Goal: Task Accomplishment & Management: Use online tool/utility

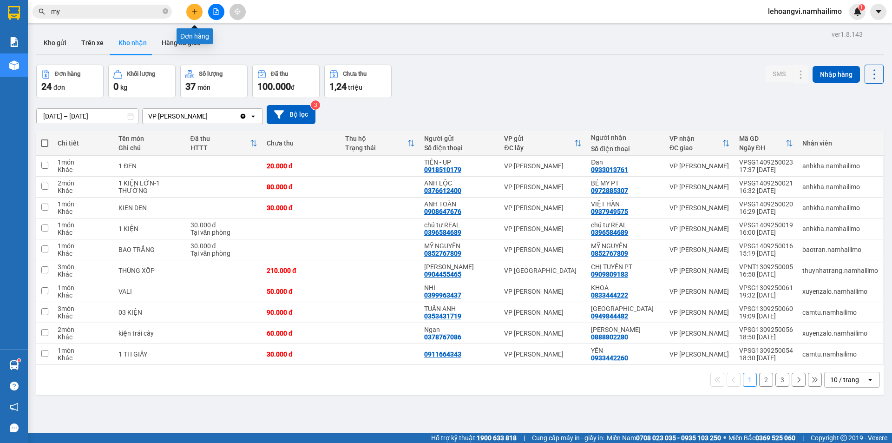
click at [190, 15] on button at bounding box center [194, 12] width 16 height 16
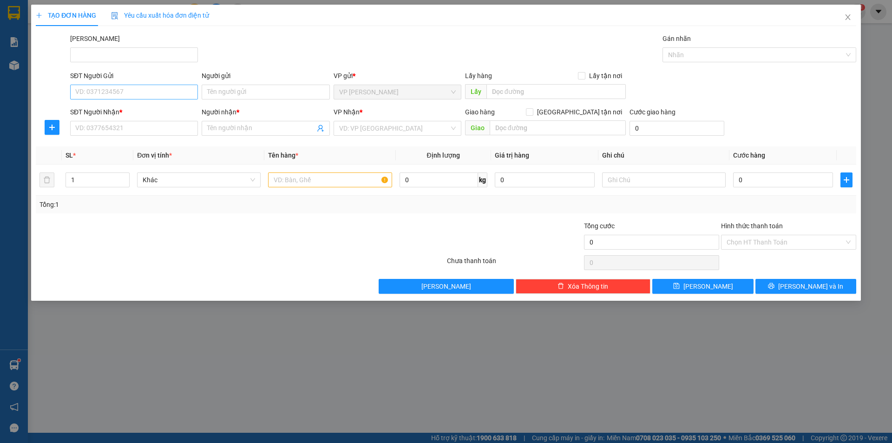
click at [148, 96] on div "SĐT Người Gửi VD: 0371234567" at bounding box center [134, 87] width 128 height 33
drag, startPoint x: 210, startPoint y: 295, endPoint x: 202, endPoint y: 245, distance: 50.8
click at [210, 294] on div "TẠO ĐƠN HÀNG Yêu cầu xuất hóa đơn điện tử Transit Pickup Surcharge Ids Transit …" at bounding box center [445, 153] width 829 height 296
click at [145, 89] on input "SĐT Người Gửi" at bounding box center [134, 92] width 128 height 15
paste input "0988972066"
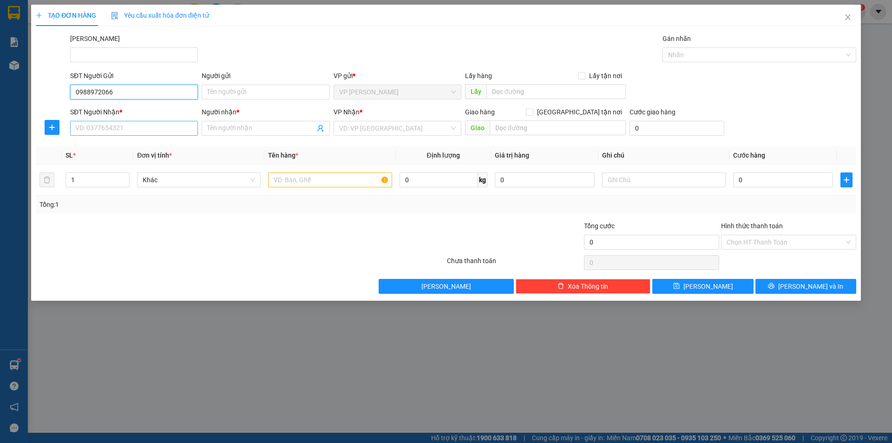
type input "0988972066"
click at [137, 123] on input "SĐT Người Nhận *" at bounding box center [134, 128] width 128 height 15
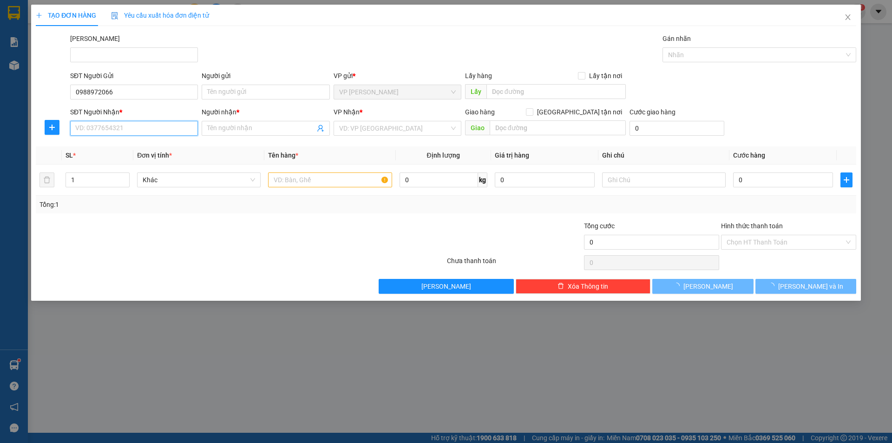
paste input "0988972066"
type input "0988972066"
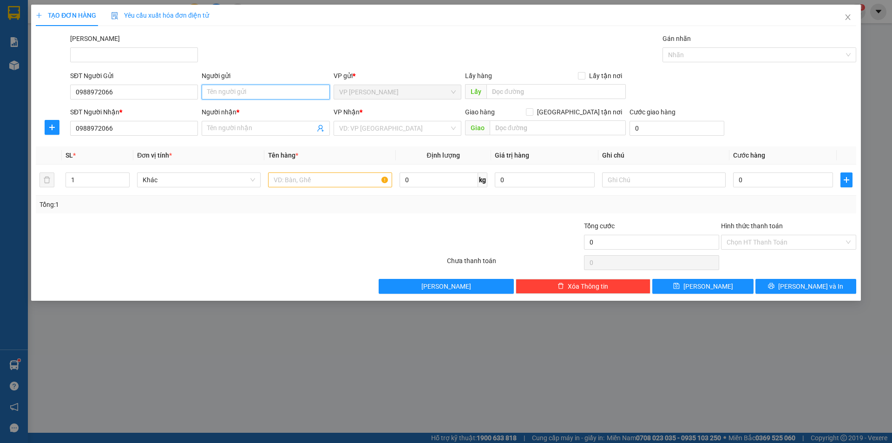
click at [238, 92] on input "Người gửi" at bounding box center [266, 92] width 128 height 15
type input "anh đạt"
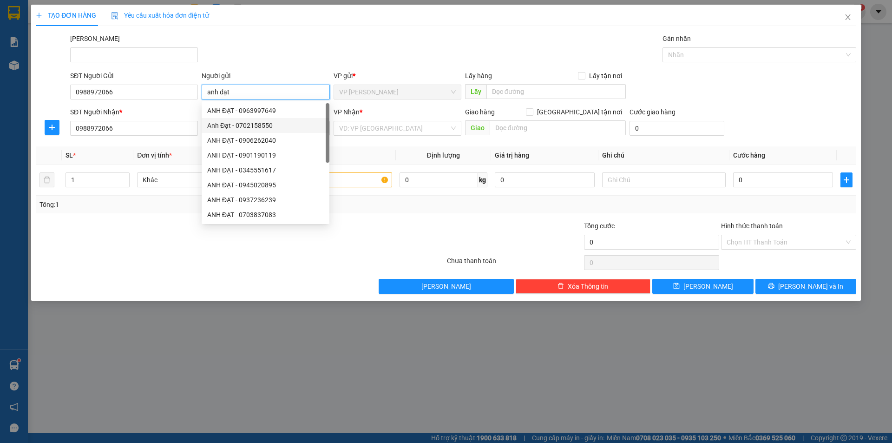
click at [234, 122] on div "Anh Đạt - 0702158550" at bounding box center [265, 125] width 117 height 10
type input "0702158550"
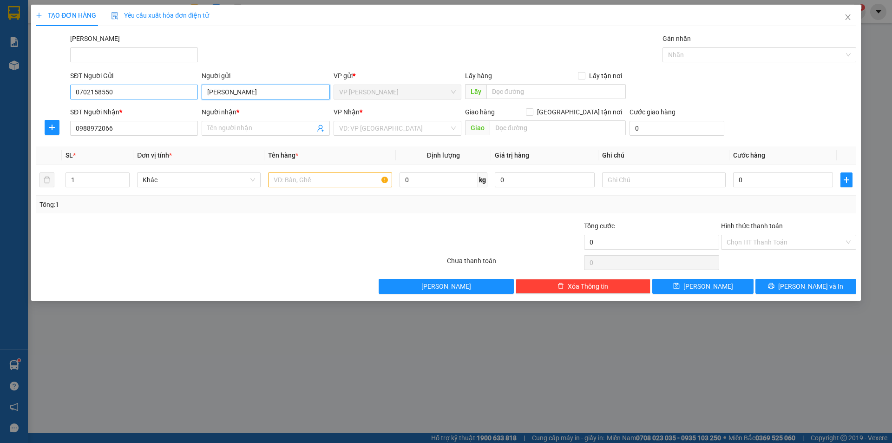
type input "[PERSON_NAME]"
click at [145, 90] on input "0702158550" at bounding box center [134, 92] width 128 height 15
paste input "988972066"
type input "0988972066"
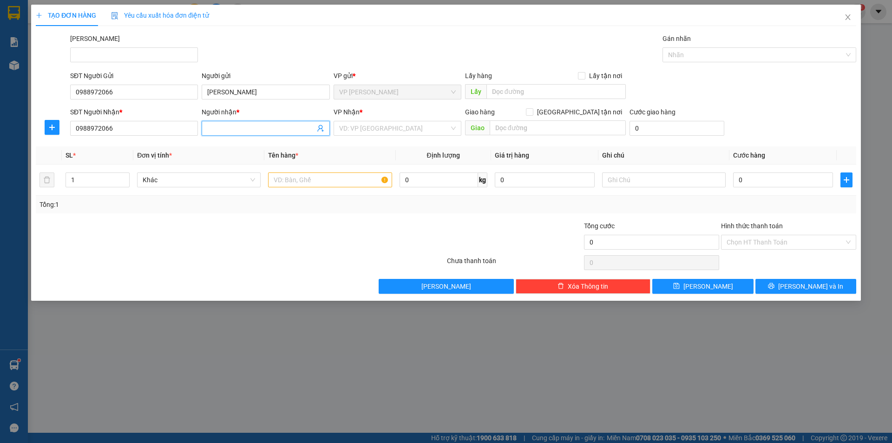
click at [257, 125] on input "Người nhận *" at bounding box center [260, 128] width 107 height 10
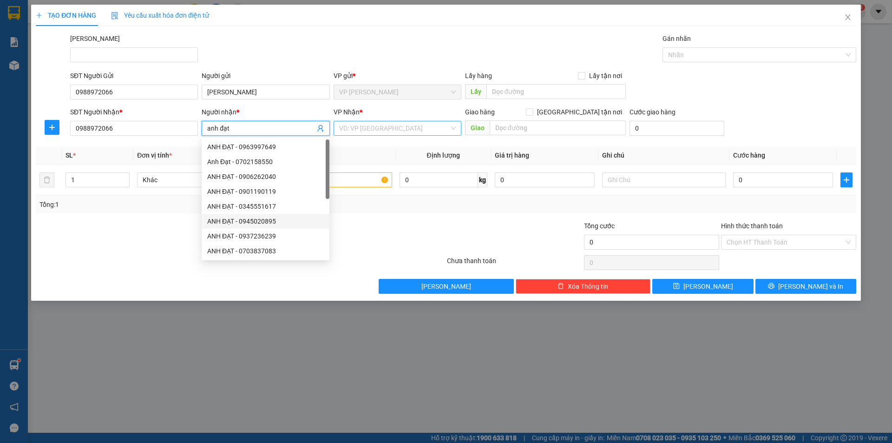
type input "anh đạt"
click at [410, 127] on input "search" at bounding box center [394, 128] width 110 height 14
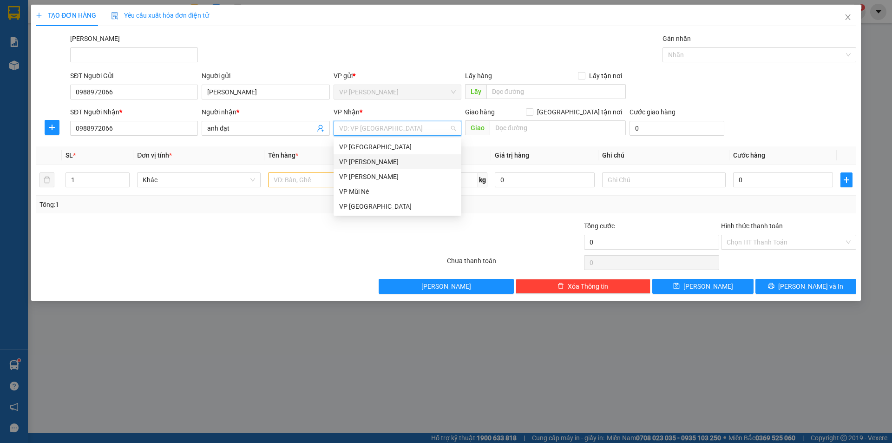
click at [410, 164] on div "VP [PERSON_NAME]" at bounding box center [397, 161] width 117 height 10
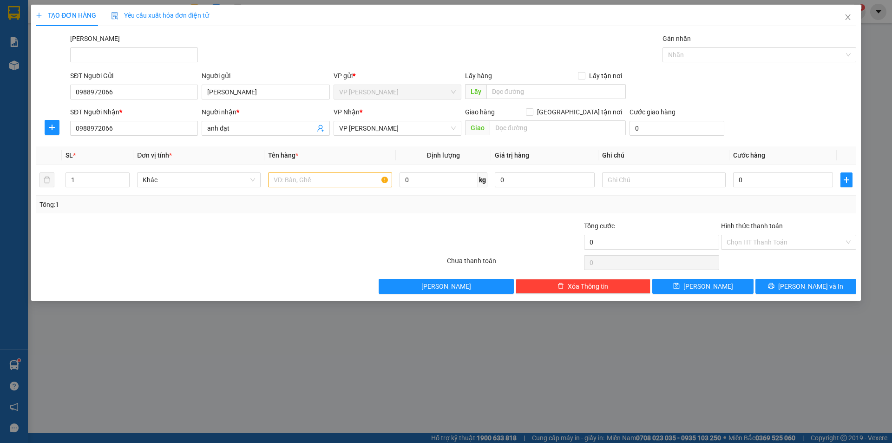
click at [215, 270] on div at bounding box center [240, 262] width 411 height 19
click at [349, 181] on input "text" at bounding box center [330, 179] width 124 height 15
type input "xe ab màu đen theo khách"
click at [778, 182] on input "0" at bounding box center [783, 179] width 100 height 15
type input "3"
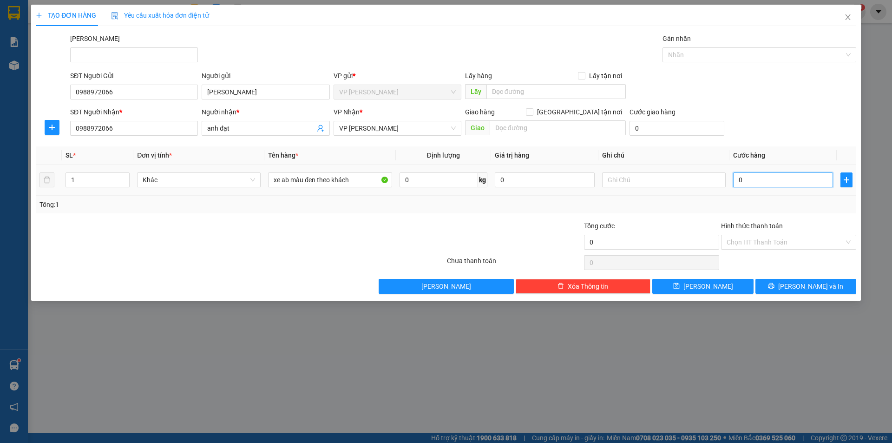
type input "3"
type input "30"
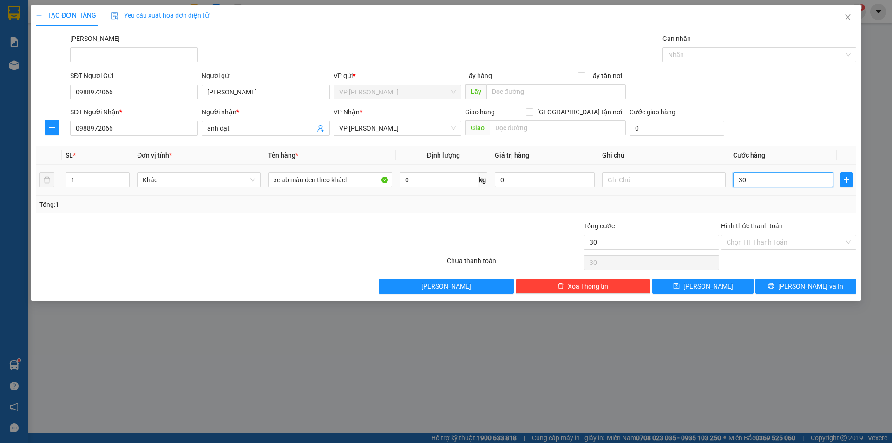
type input "300"
type input "300.000"
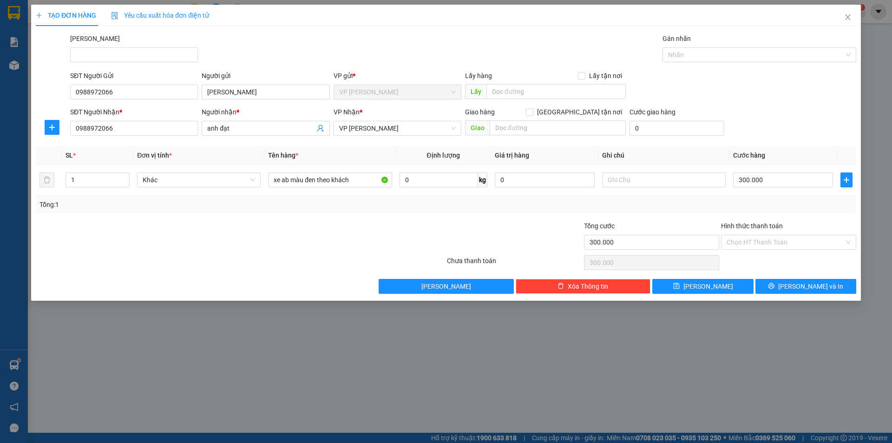
click at [318, 238] on div at bounding box center [377, 237] width 137 height 33
click at [771, 247] on input "Hình thức thanh toán" at bounding box center [784, 242] width 117 height 14
click at [759, 268] on div "Transit Pickup Surcharge Ids Transit Deliver Surcharge Ids Transit Deliver Surc…" at bounding box center [446, 163] width 820 height 260
drag, startPoint x: 822, startPoint y: 239, endPoint x: 800, endPoint y: 253, distance: 26.5
click at [821, 239] on input "Hình thức thanh toán" at bounding box center [784, 242] width 117 height 14
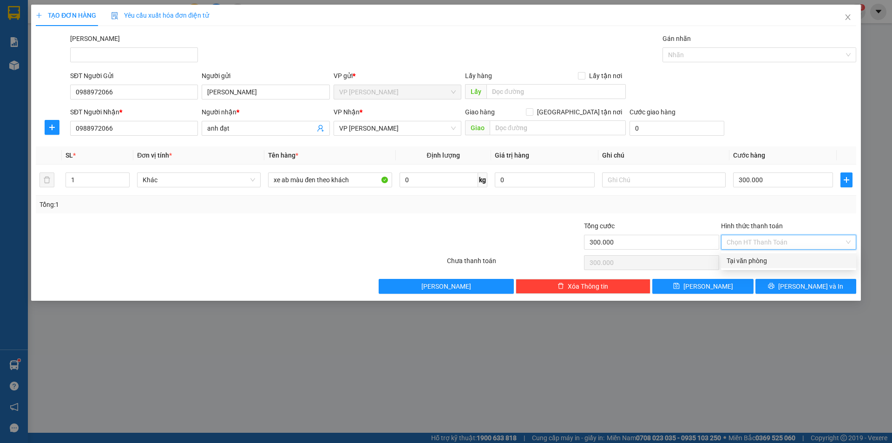
click at [789, 259] on div "Tại văn phòng" at bounding box center [788, 260] width 124 height 10
type input "0"
drag, startPoint x: 179, startPoint y: 271, endPoint x: 673, endPoint y: 273, distance: 493.6
click at [184, 271] on div at bounding box center [240, 262] width 411 height 19
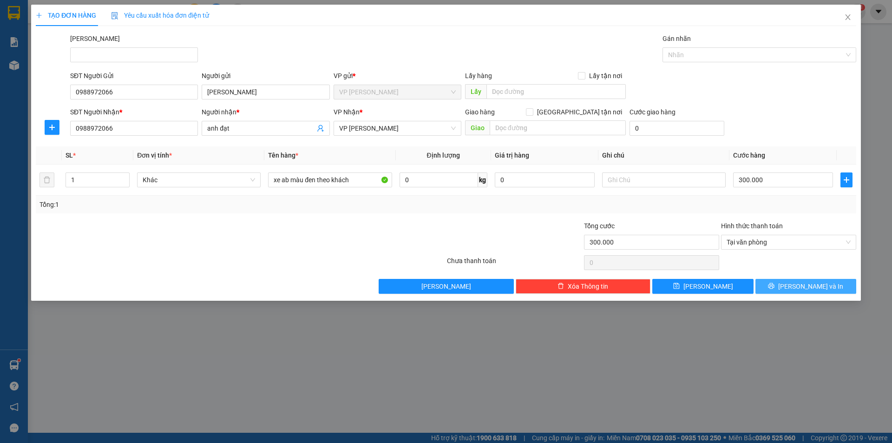
click at [819, 284] on span "Lưu và In" at bounding box center [810, 286] width 65 height 10
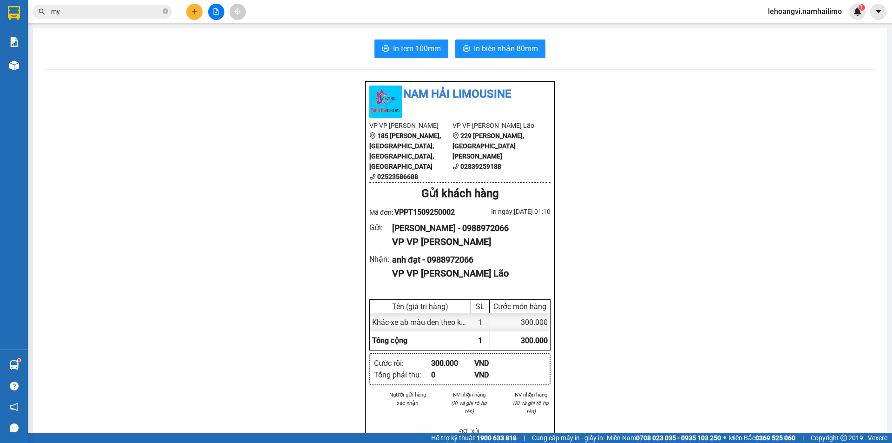
click at [514, 61] on div "In tem 100mm In biên nhận 80mm Nam Hải Limousine VP VP Phan Thiết 185 Tôn Đức T…" at bounding box center [459, 430] width 853 height 805
click at [515, 53] on span "In biên nhận 80mm" at bounding box center [506, 49] width 64 height 12
click at [412, 43] on span "In tem 100mm" at bounding box center [417, 49] width 48 height 12
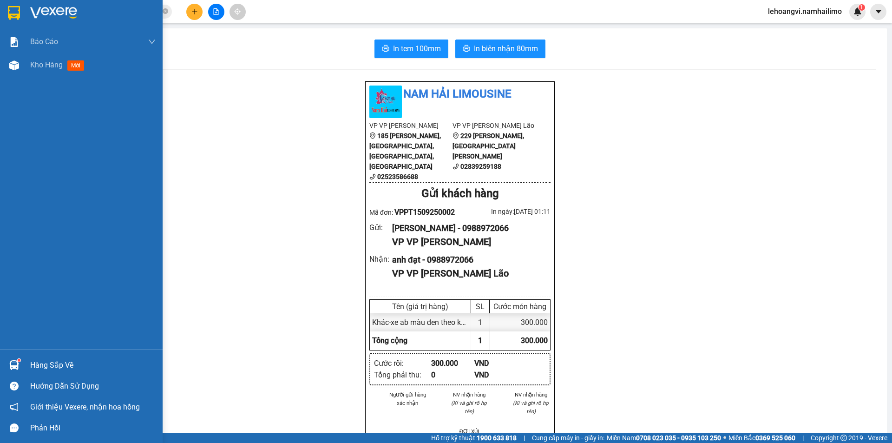
click at [59, 367] on div "Hàng sắp về" at bounding box center [92, 365] width 125 height 14
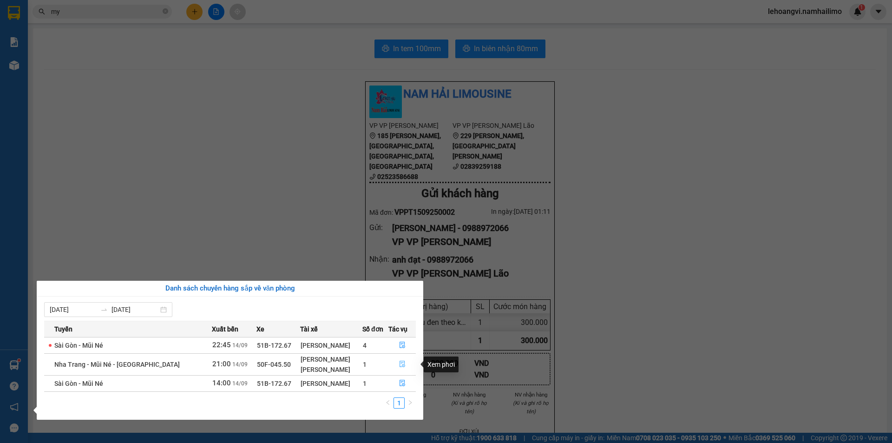
click at [399, 363] on icon "file-done" at bounding box center [402, 363] width 7 height 7
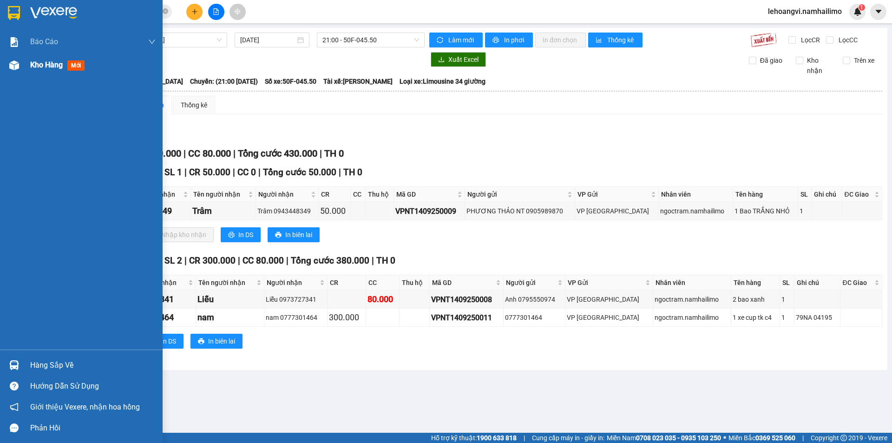
click at [56, 69] on span "Kho hàng" at bounding box center [46, 64] width 33 height 9
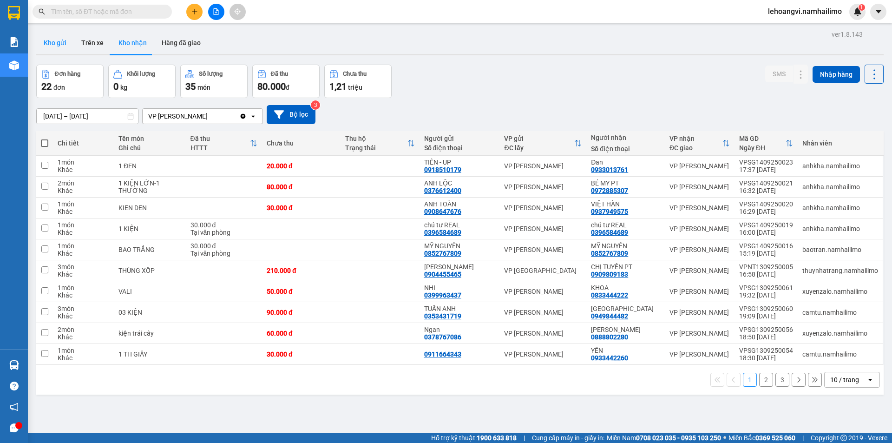
click at [49, 39] on button "Kho gửi" at bounding box center [55, 43] width 38 height 22
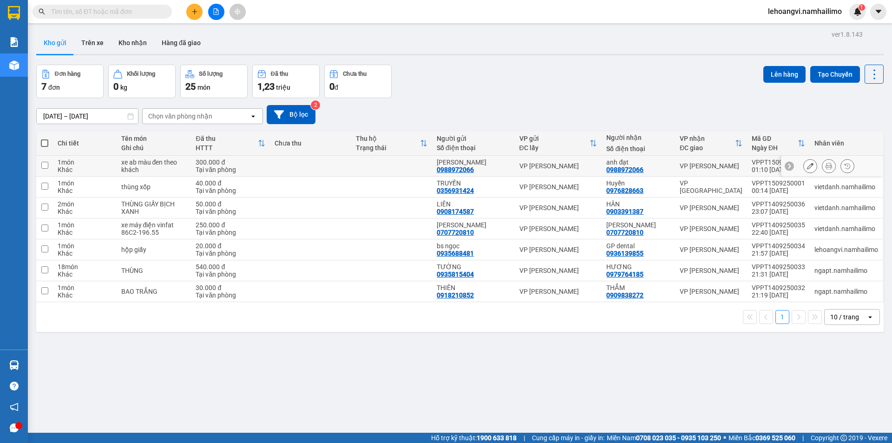
click at [692, 163] on div "VP [PERSON_NAME]" at bounding box center [710, 165] width 63 height 7
checkbox input "true"
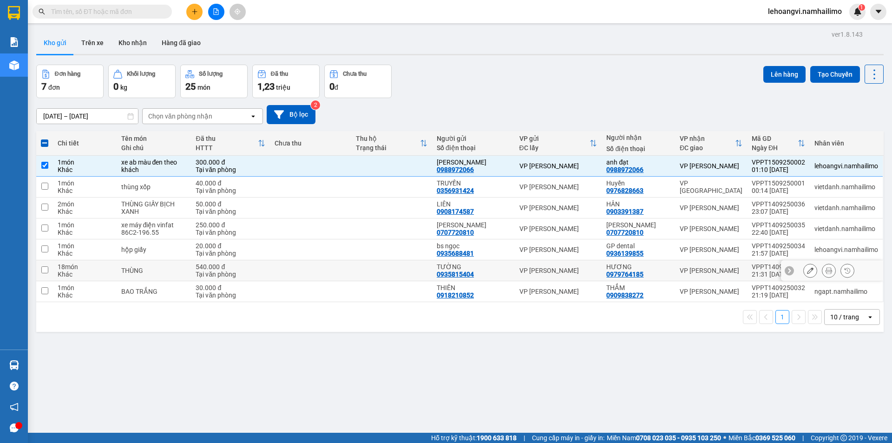
click at [661, 271] on div "HƯƠNG 0979764185" at bounding box center [638, 270] width 64 height 15
checkbox input "true"
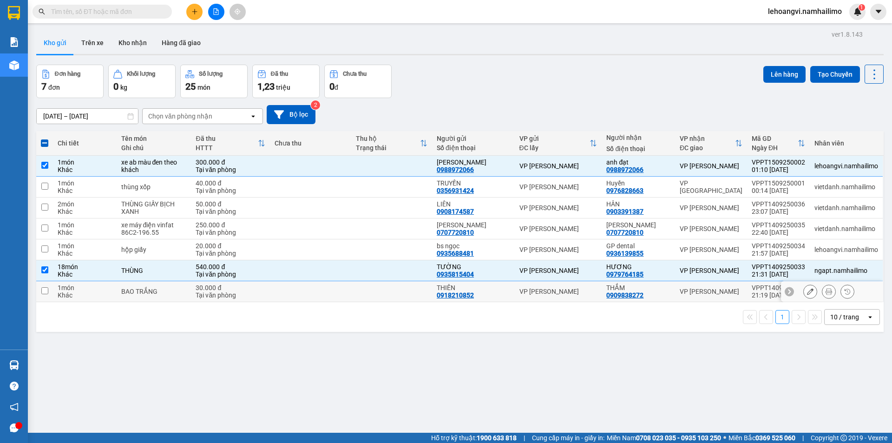
click at [660, 292] on div "THẮM 0909838272" at bounding box center [638, 291] width 64 height 15
checkbox input "true"
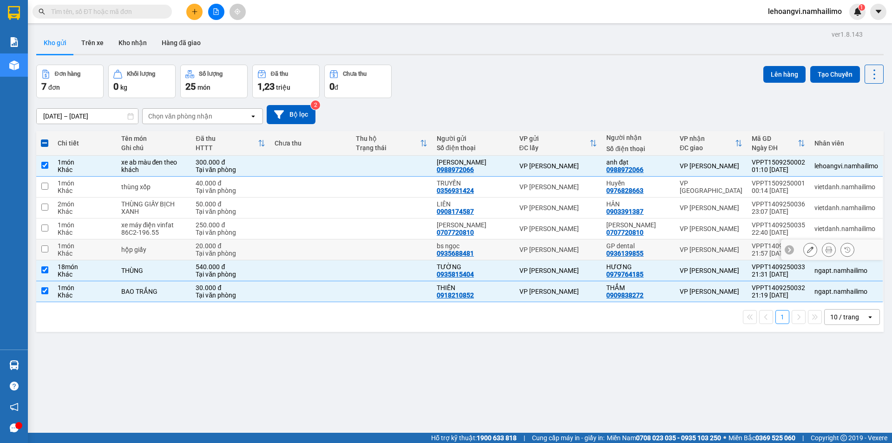
click at [673, 246] on td "GP dental 0936139855" at bounding box center [637, 249] width 73 height 21
checkbox input "true"
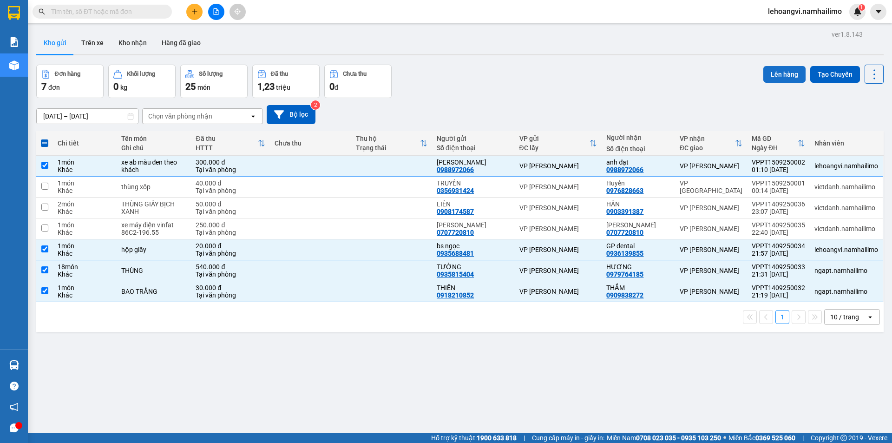
click at [779, 68] on button "Lên hàng" at bounding box center [784, 74] width 42 height 17
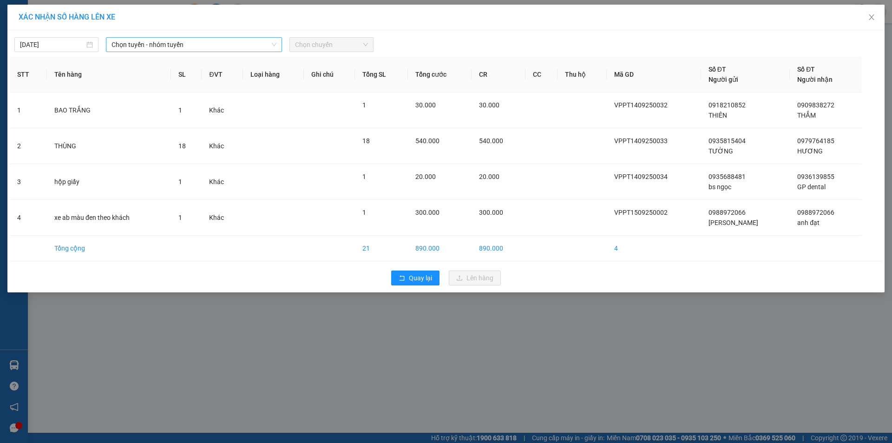
click at [163, 38] on span "Chọn tuyến - nhóm tuyến" at bounding box center [193, 45] width 165 height 14
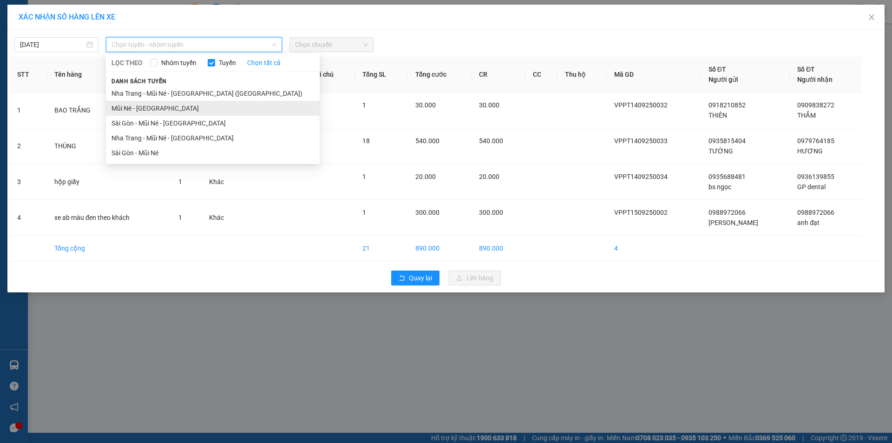
click at [155, 104] on li "Mũi Né - [GEOGRAPHIC_DATA]" at bounding box center [213, 108] width 214 height 15
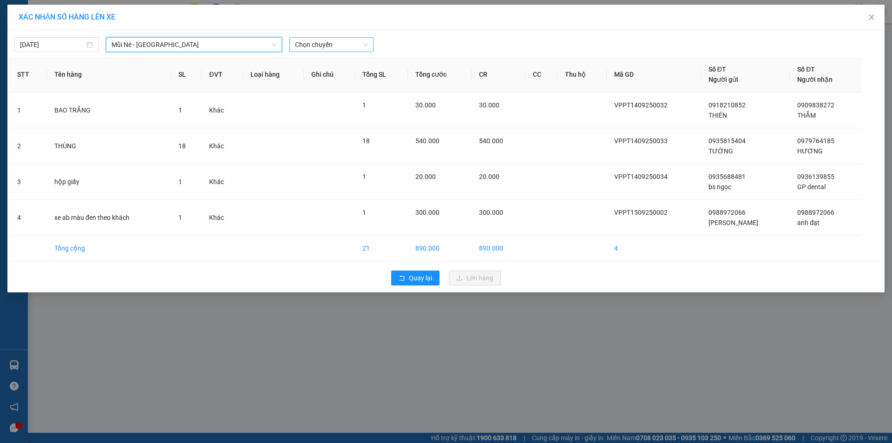
click at [343, 49] on span "Chọn chuyến" at bounding box center [331, 45] width 73 height 14
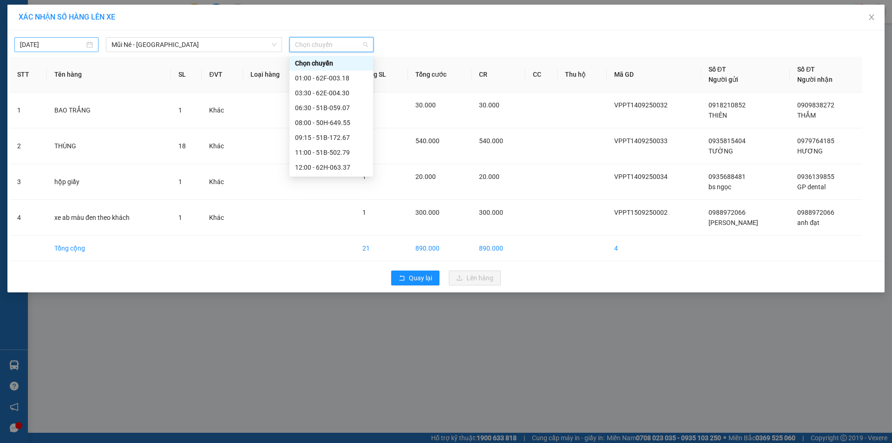
click at [65, 49] on input "[DATE]" at bounding box center [52, 44] width 65 height 10
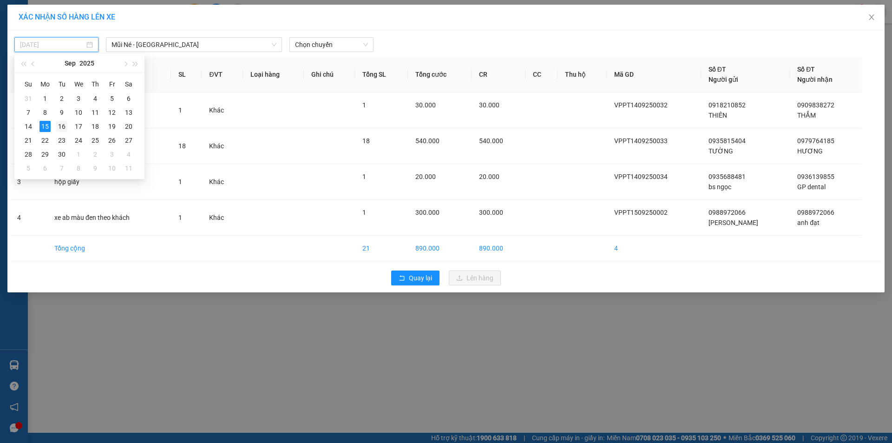
click at [64, 124] on div "16" at bounding box center [61, 126] width 11 height 11
click at [345, 39] on span "Chọn chuyến" at bounding box center [331, 45] width 73 height 14
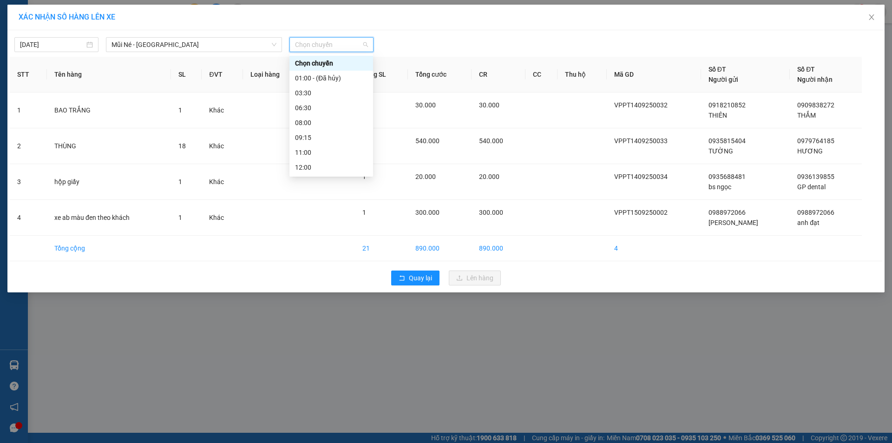
drag, startPoint x: 504, startPoint y: 32, endPoint x: 417, endPoint y: 38, distance: 88.0
click at [503, 32] on div "[DATE] Mũi Né - [GEOGRAPHIC_DATA] LỌC THEO Nhóm tuyến Tuyến Chọn tất cả Danh sá…" at bounding box center [445, 161] width 877 height 262
click at [323, 48] on span "Chọn chuyến" at bounding box center [331, 45] width 73 height 14
click at [467, 65] on th "Tổng cước" at bounding box center [440, 75] width 64 height 36
click at [33, 33] on div "[DATE] Mũi Né - [GEOGRAPHIC_DATA] LỌC THEO Nhóm tuyến Tuyến Chọn tất cả Danh sá…" at bounding box center [446, 43] width 872 height 20
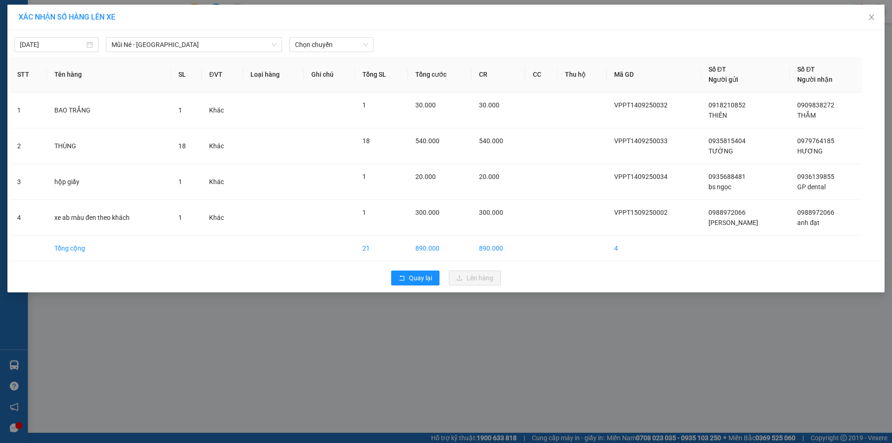
click at [33, 36] on div "[DATE] Mũi Né - [GEOGRAPHIC_DATA] LỌC THEO Nhóm tuyến Tuyến Chọn tất cả Danh sá…" at bounding box center [446, 43] width 872 height 20
click at [34, 43] on input "[DATE]" at bounding box center [52, 44] width 65 height 10
click at [44, 124] on div "15" at bounding box center [44, 126] width 11 height 11
type input "[DATE]"
drag, startPoint x: 333, startPoint y: 41, endPoint x: 333, endPoint y: 46, distance: 5.1
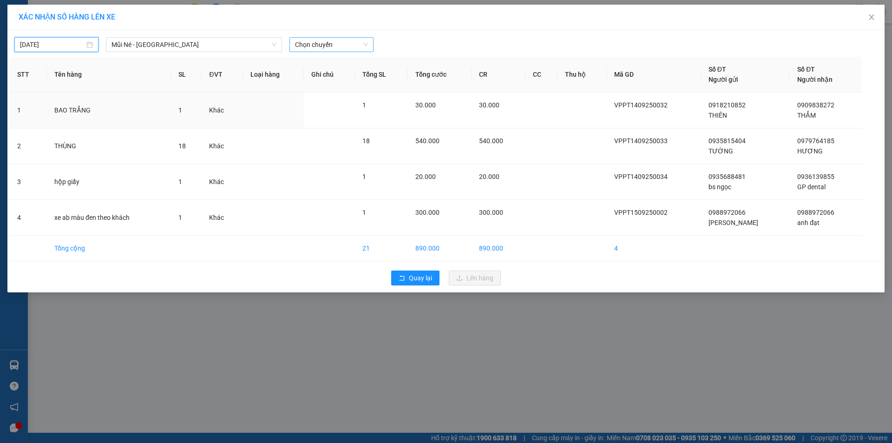
click at [333, 41] on span "Chọn chuyến" at bounding box center [331, 45] width 73 height 14
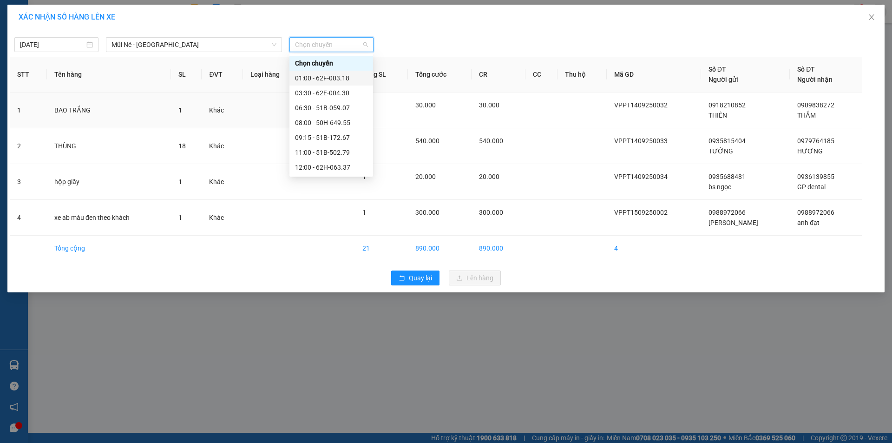
click at [340, 77] on div "01:00 - 62F-003.18" at bounding box center [331, 78] width 72 height 10
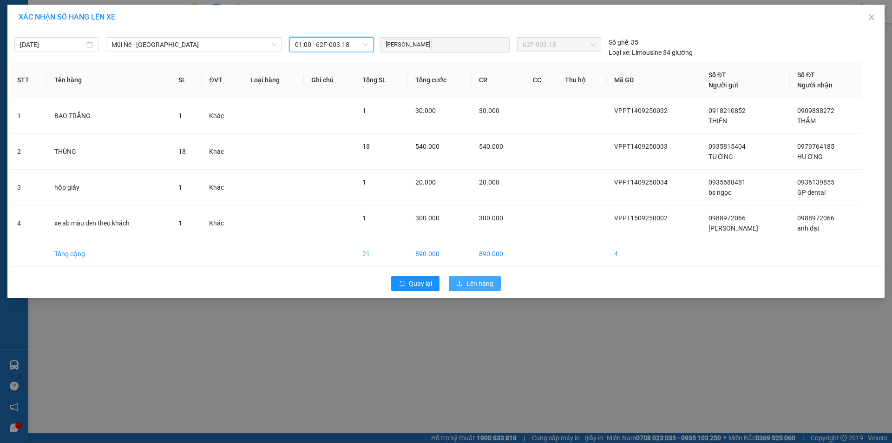
click at [476, 283] on span "Lên hàng" at bounding box center [479, 283] width 27 height 10
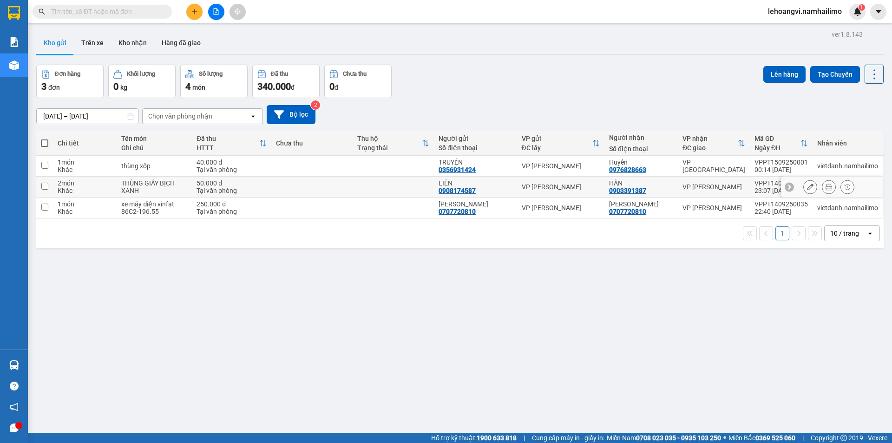
click at [713, 186] on div "VP [PERSON_NAME]" at bounding box center [713, 186] width 63 height 7
checkbox input "true"
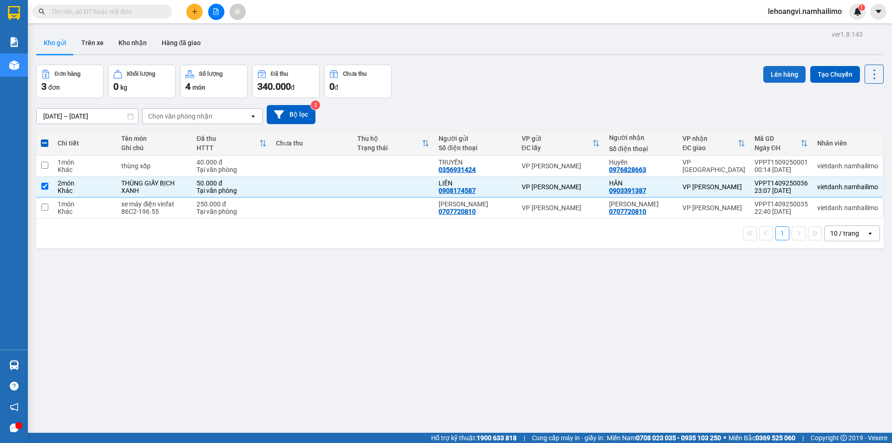
click at [782, 76] on button "Lên hàng" at bounding box center [784, 74] width 42 height 17
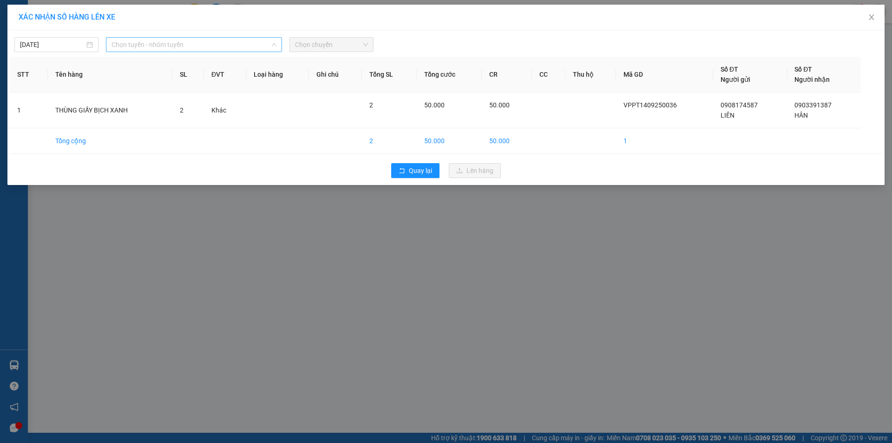
click at [157, 40] on span "Chọn tuyến - nhóm tuyến" at bounding box center [193, 45] width 165 height 14
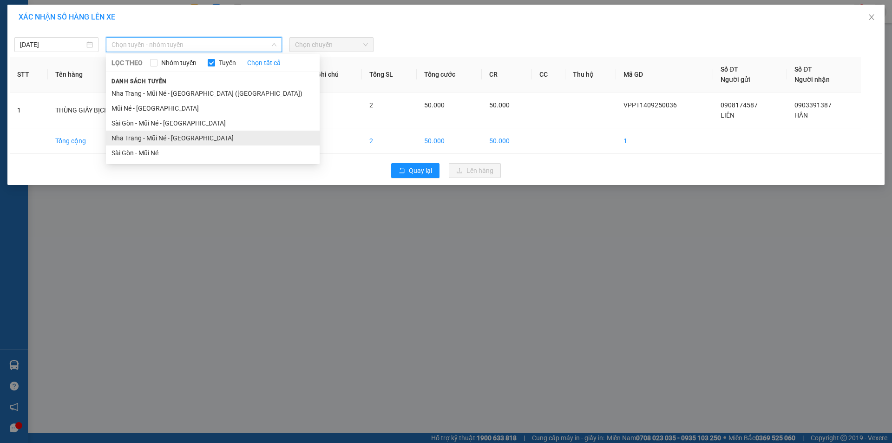
click at [166, 137] on li "Nha Trang - Mũi Né - [GEOGRAPHIC_DATA]" at bounding box center [213, 137] width 214 height 15
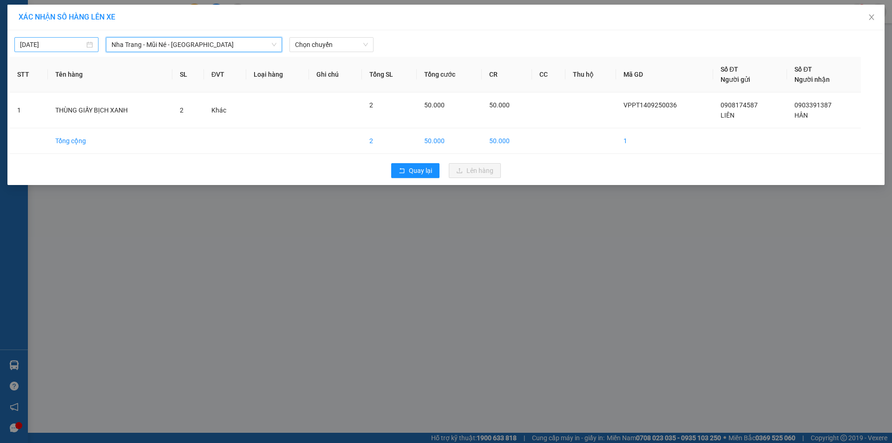
click at [67, 48] on input "[DATE]" at bounding box center [52, 44] width 65 height 10
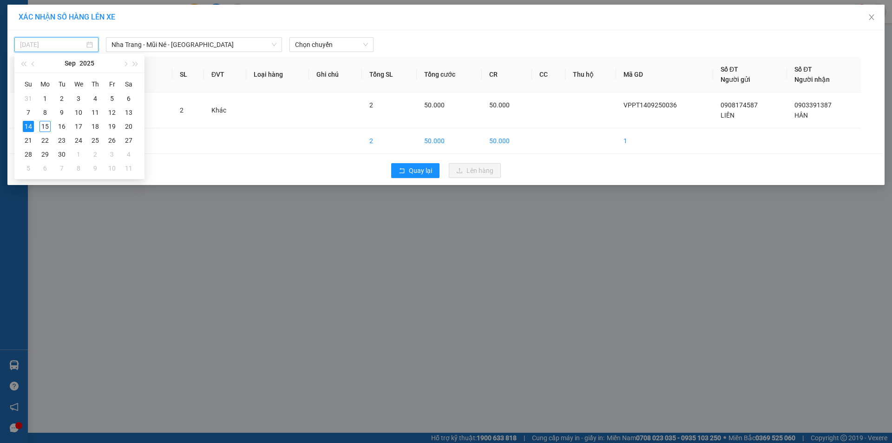
type input "[DATE]"
click at [24, 124] on div "14" at bounding box center [28, 126] width 11 height 11
click at [335, 43] on span "Chọn chuyến" at bounding box center [331, 45] width 73 height 14
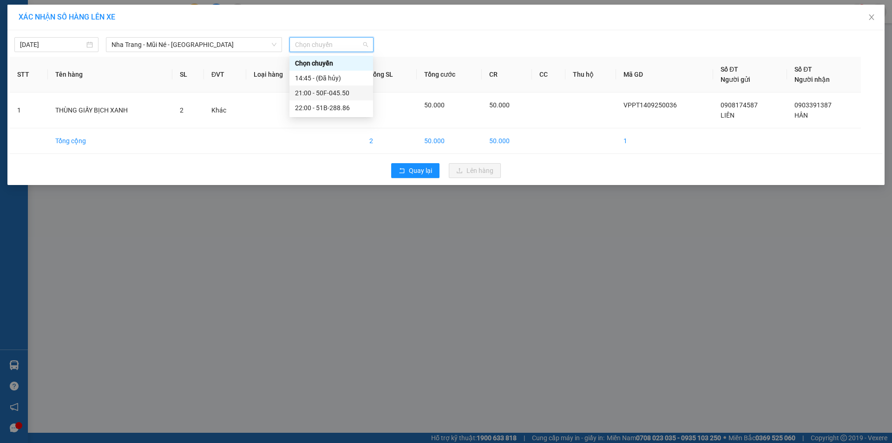
click at [347, 88] on div "21:00 - 50F-045.50" at bounding box center [331, 93] width 72 height 10
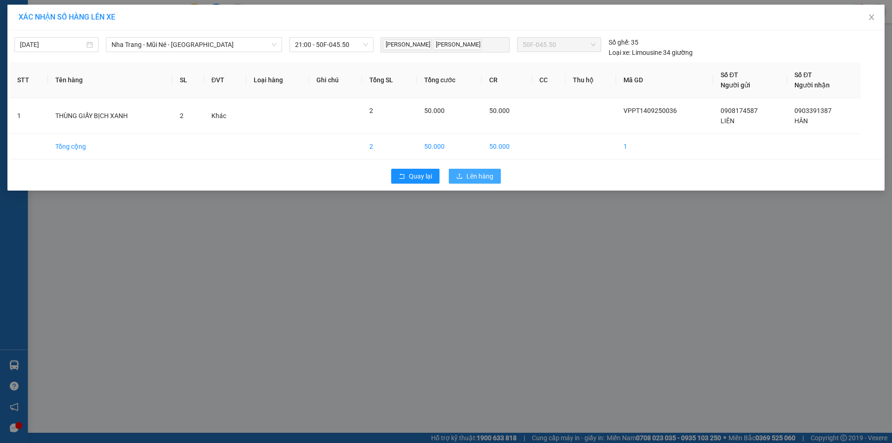
click at [475, 172] on span "Lên hàng" at bounding box center [479, 176] width 27 height 10
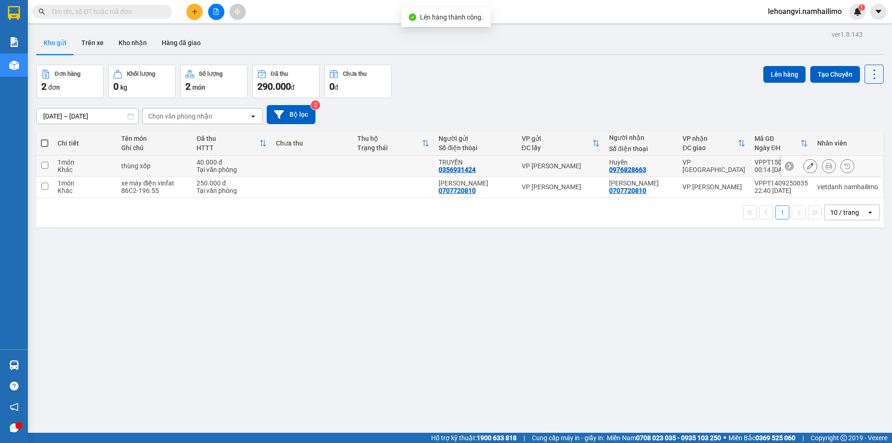
click at [685, 169] on div "VP [GEOGRAPHIC_DATA]" at bounding box center [713, 165] width 63 height 15
checkbox input "true"
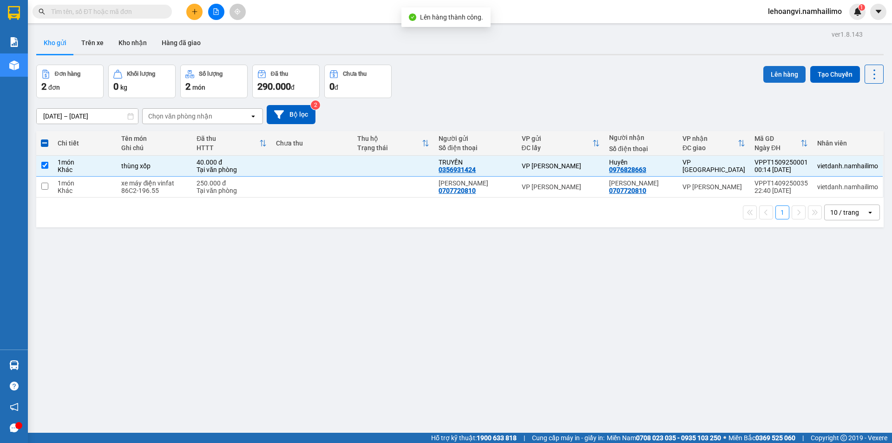
click at [776, 70] on button "Lên hàng" at bounding box center [784, 74] width 42 height 17
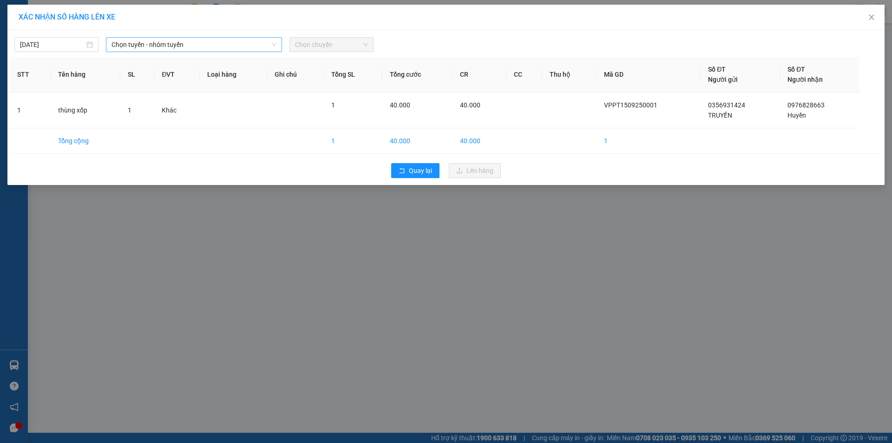
click at [162, 41] on span "Chọn tuyến - nhóm tuyến" at bounding box center [193, 45] width 165 height 14
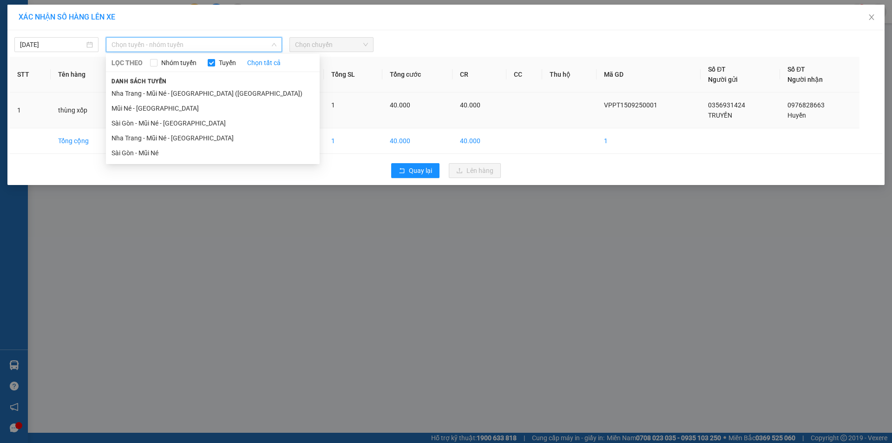
drag, startPoint x: 197, startPoint y: 120, endPoint x: 211, endPoint y: 117, distance: 13.9
click at [198, 120] on li "Sài Gòn - Mũi Né - [GEOGRAPHIC_DATA]" at bounding box center [213, 123] width 214 height 15
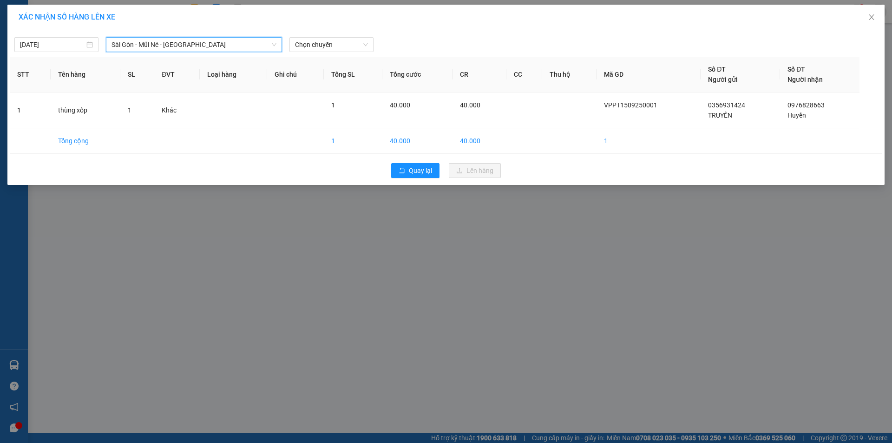
click at [330, 54] on div "[DATE] [GEOGRAPHIC_DATA] - [GEOGRAPHIC_DATA] - [GEOGRAPHIC_DATA] [GEOGRAPHIC_DA…" at bounding box center [445, 107] width 877 height 155
click at [331, 49] on span "Chọn chuyến" at bounding box center [331, 45] width 73 height 14
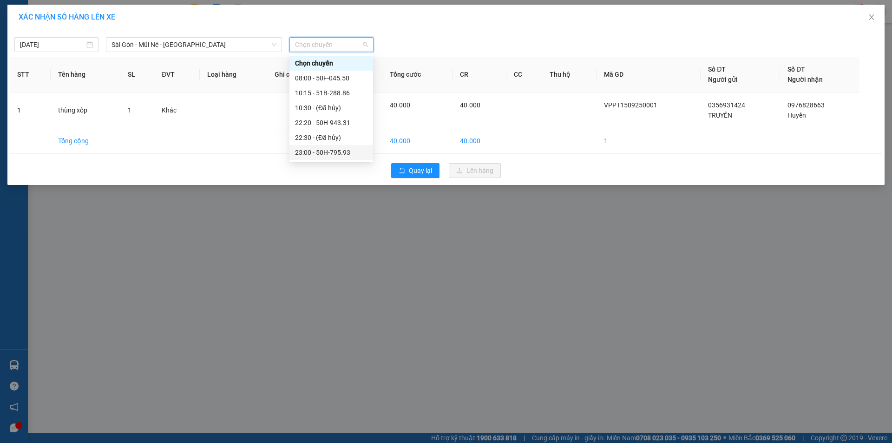
click at [351, 150] on div "23:00 - 50H-795.93" at bounding box center [331, 152] width 72 height 10
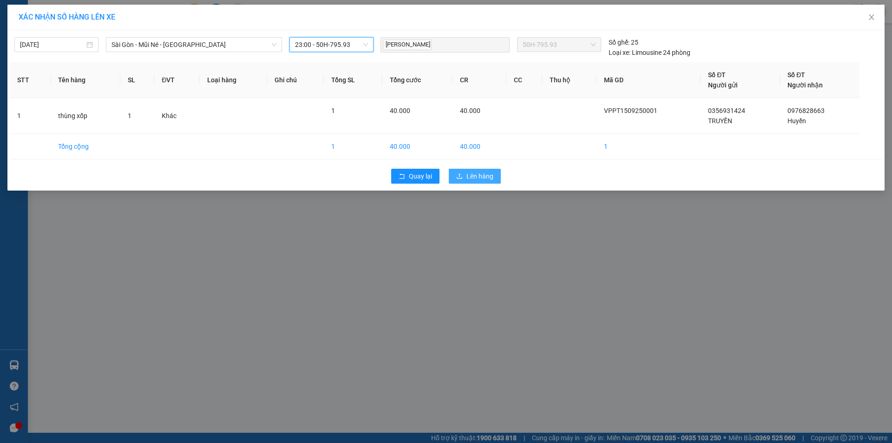
click at [487, 176] on span "Lên hàng" at bounding box center [479, 176] width 27 height 10
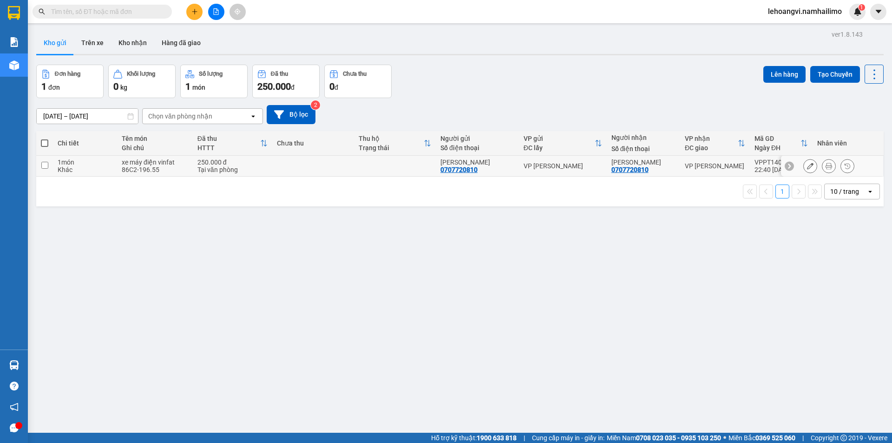
click at [216, 171] on div "Tại văn phòng" at bounding box center [232, 169] width 70 height 7
checkbox input "true"
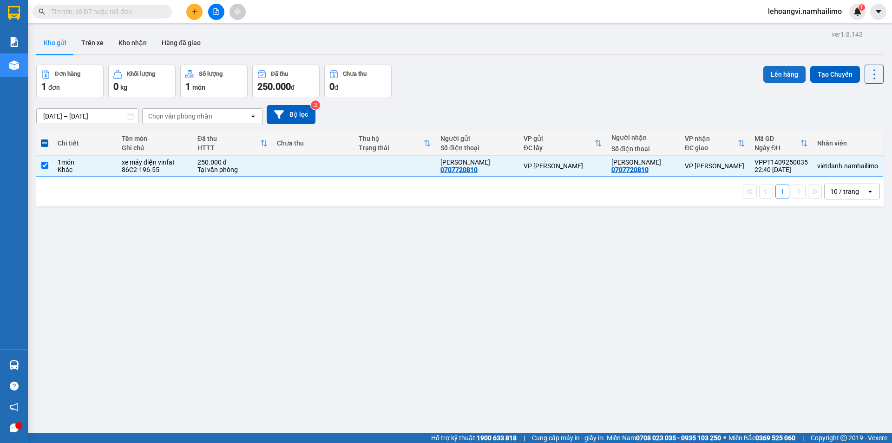
click at [789, 74] on button "Lên hàng" at bounding box center [784, 74] width 42 height 17
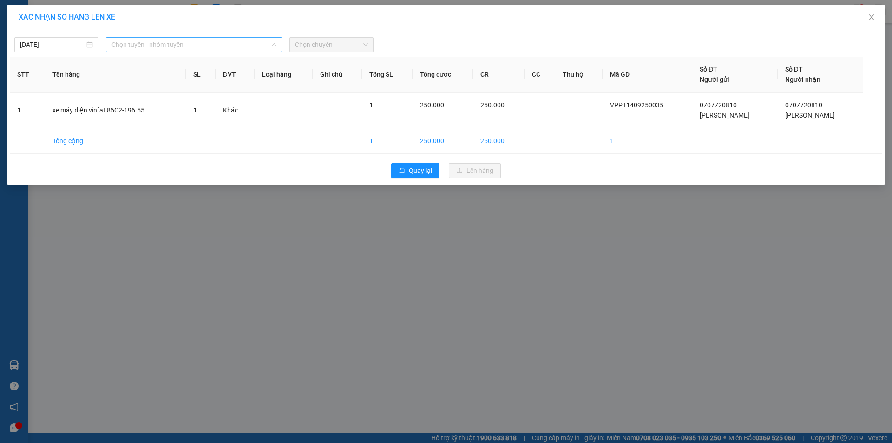
click at [187, 44] on span "Chọn tuyến - nhóm tuyến" at bounding box center [193, 45] width 165 height 14
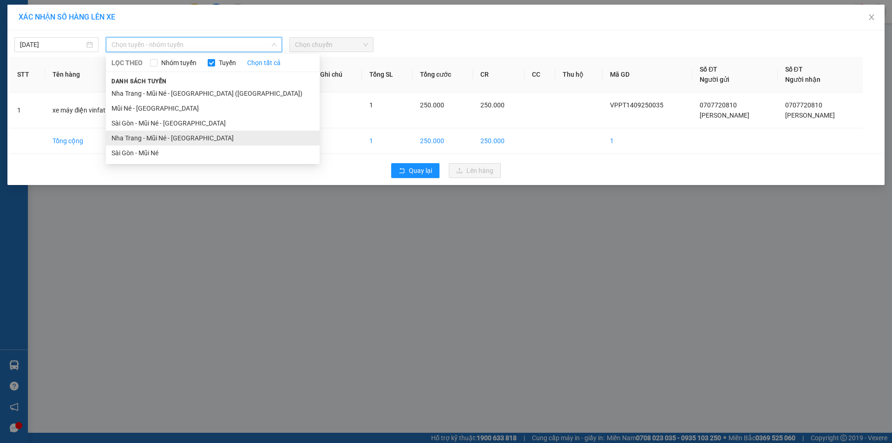
click at [167, 131] on li "Nha Trang - Mũi Né - [GEOGRAPHIC_DATA]" at bounding box center [213, 137] width 214 height 15
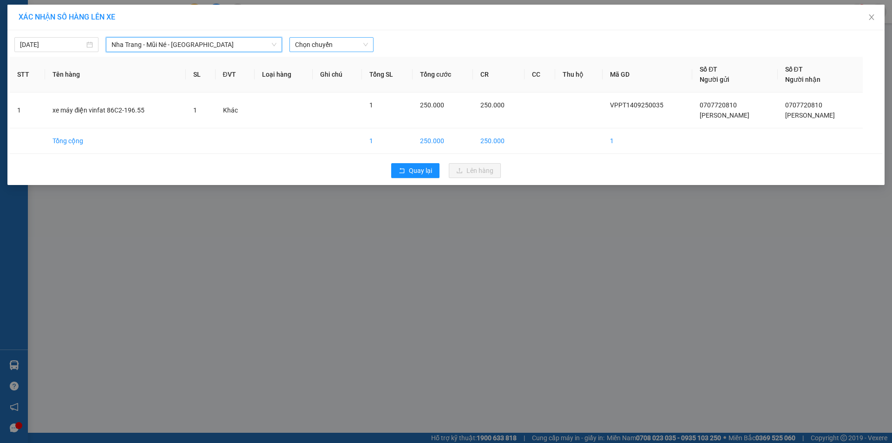
click at [331, 39] on span "Chọn chuyến" at bounding box center [331, 45] width 73 height 14
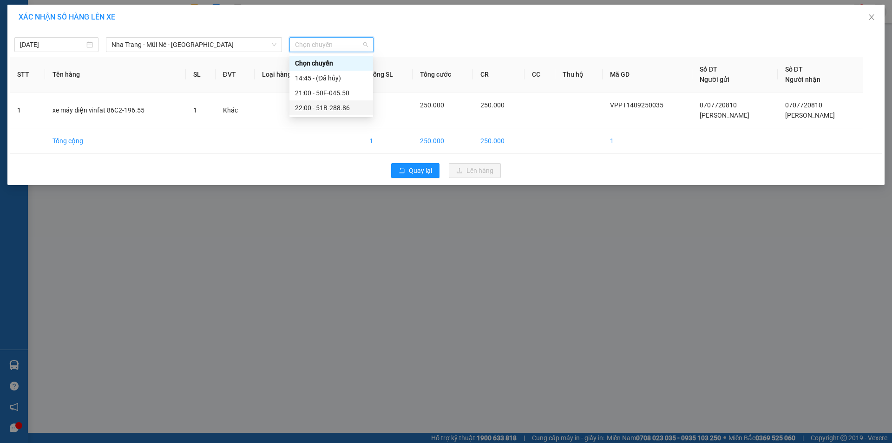
click at [342, 104] on div "22:00 - 51B-288.86" at bounding box center [331, 108] width 72 height 10
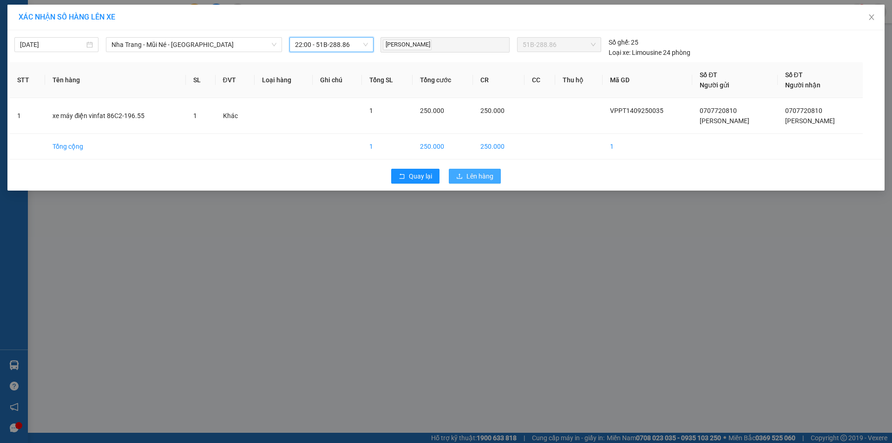
click at [467, 177] on span "Lên hàng" at bounding box center [479, 176] width 27 height 10
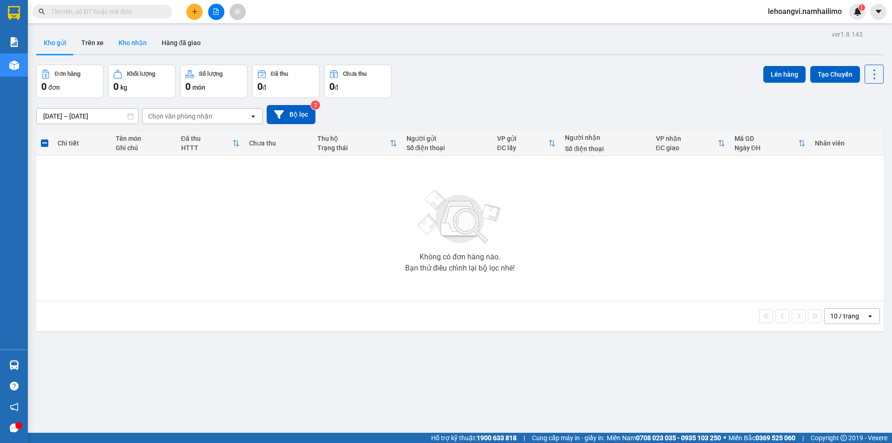
click at [129, 37] on button "Kho nhận" at bounding box center [132, 43] width 43 height 22
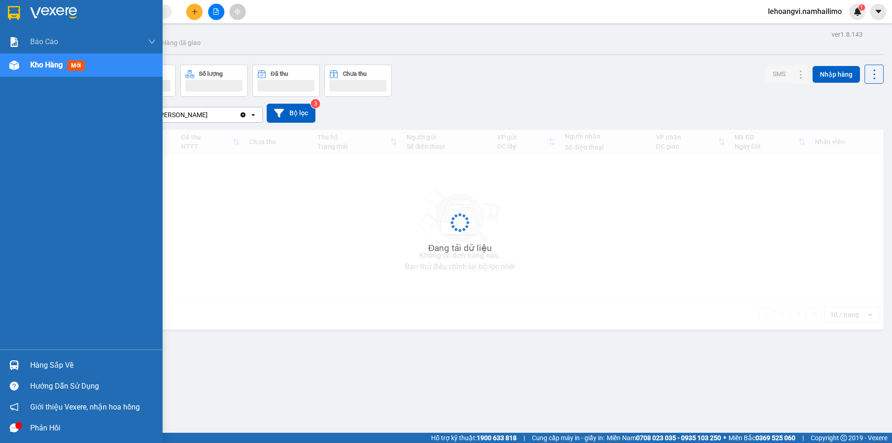
click at [25, 366] on div "Hàng sắp về" at bounding box center [81, 364] width 163 height 21
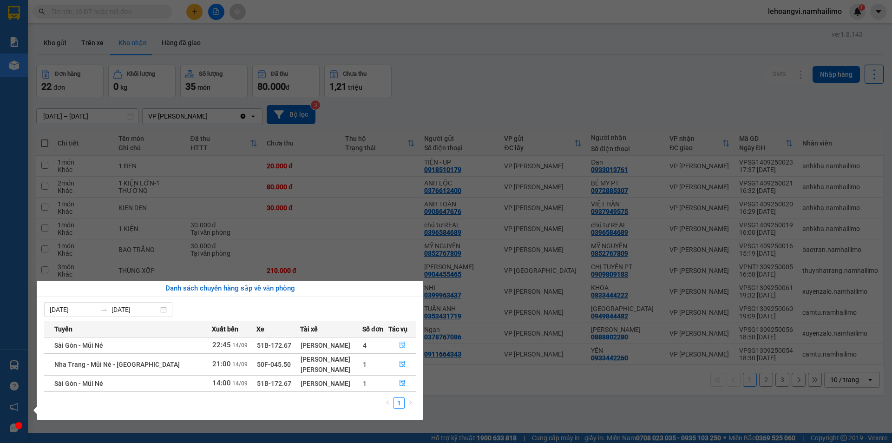
click at [399, 345] on icon "file-done" at bounding box center [402, 344] width 7 height 7
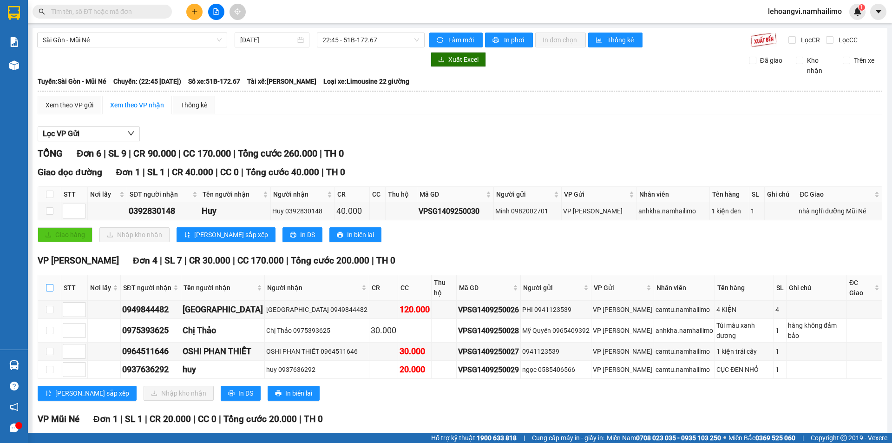
click at [46, 284] on input "checkbox" at bounding box center [49, 287] width 7 height 7
checkbox input "true"
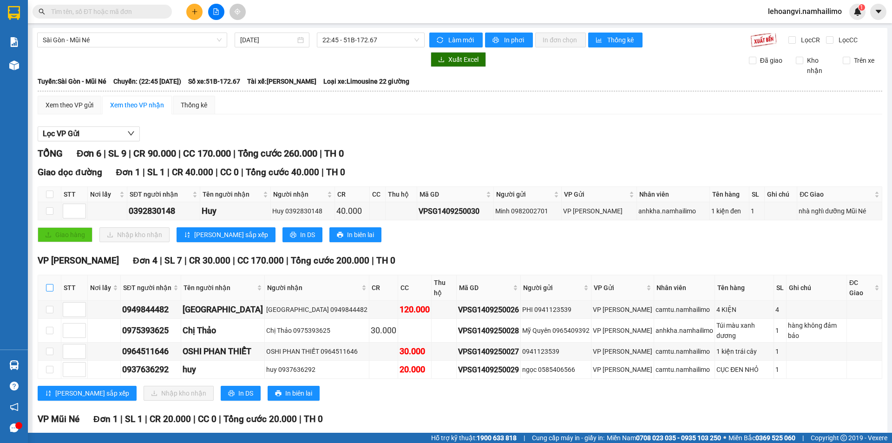
checkbox input "true"
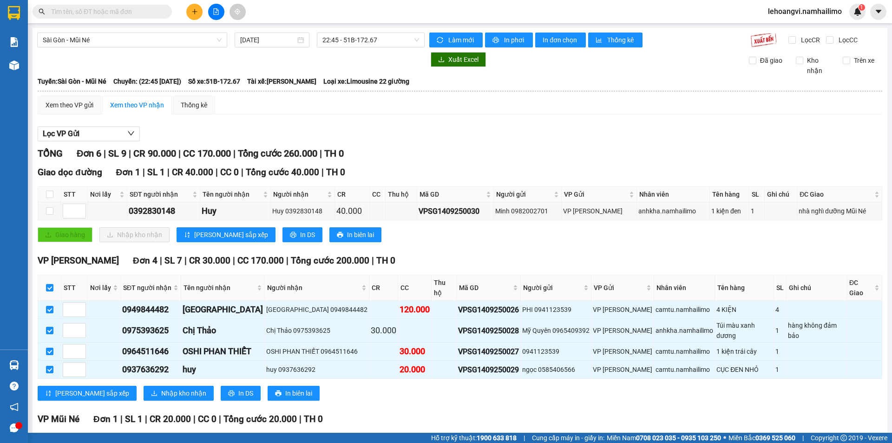
scroll to position [66, 0]
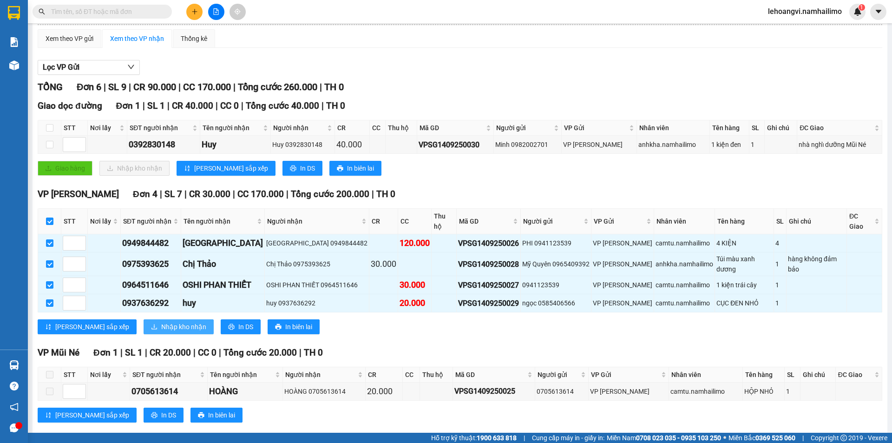
click at [161, 321] on span "Nhập kho nhận" at bounding box center [183, 326] width 45 height 10
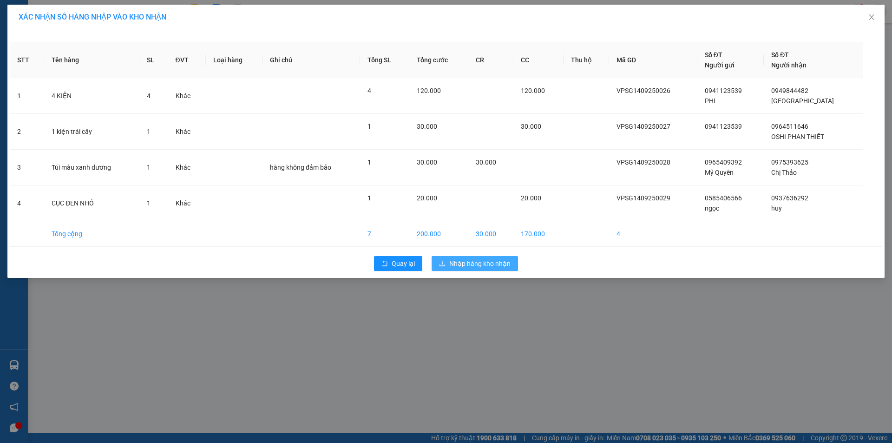
click at [489, 264] on span "Nhập hàng kho nhận" at bounding box center [479, 263] width 61 height 10
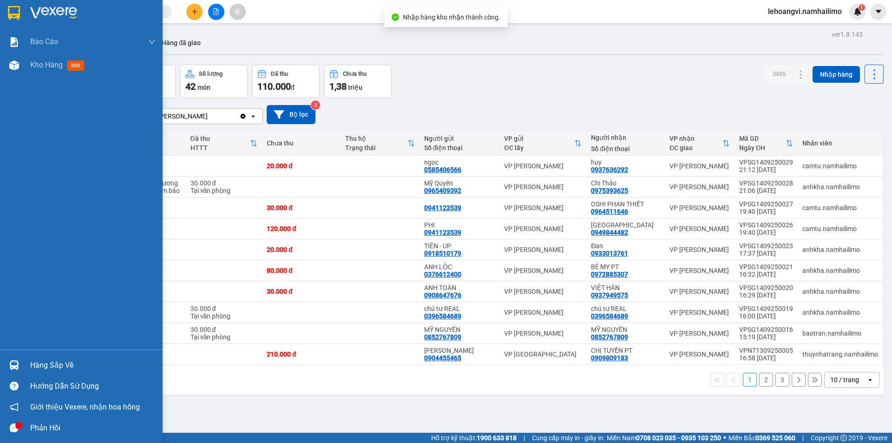
click at [43, 361] on div "Hàng sắp về" at bounding box center [92, 365] width 125 height 14
click at [43, 361] on div "Báo cáo Báo cáo dòng tiền (trạm) Doanh số tạo đơn theo VP gửi (trạm) Kho hàng m…" at bounding box center [81, 221] width 163 height 443
click at [31, 366] on div "Hàng sắp về" at bounding box center [92, 365] width 125 height 14
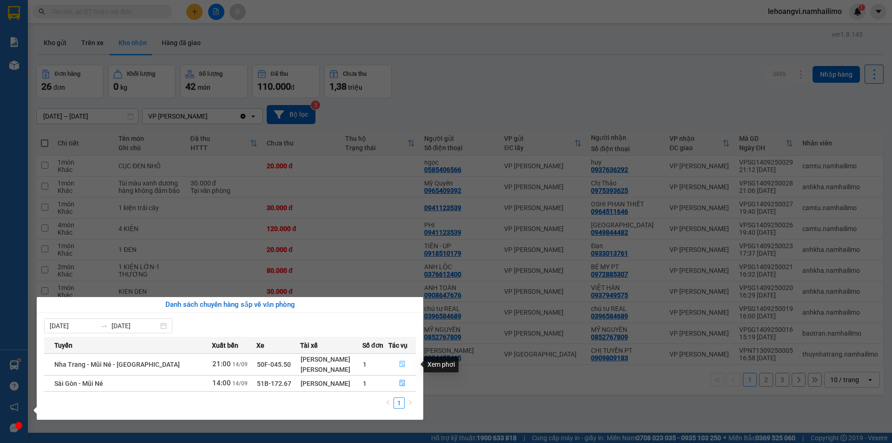
click at [396, 363] on button "button" at bounding box center [402, 364] width 26 height 15
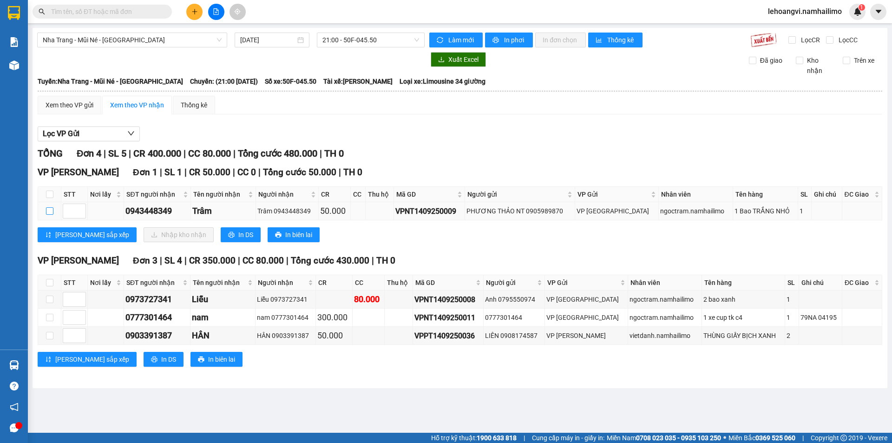
click at [49, 210] on input "checkbox" at bounding box center [49, 210] width 7 height 7
checkbox input "true"
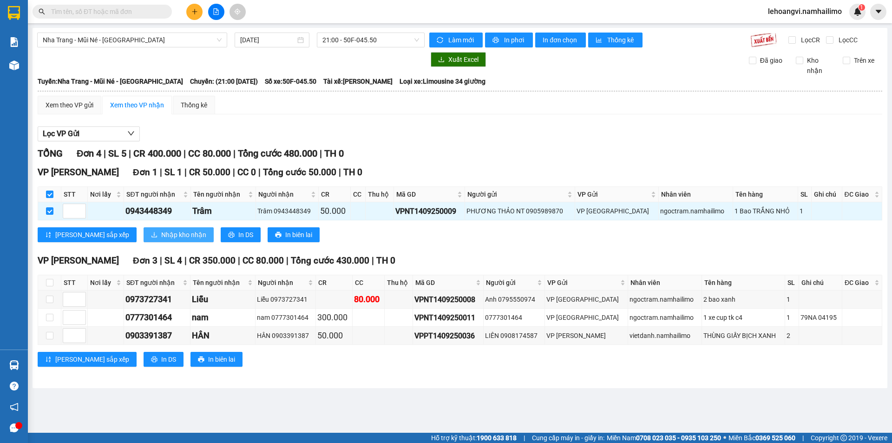
click at [161, 232] on span "Nhập kho nhận" at bounding box center [183, 234] width 45 height 10
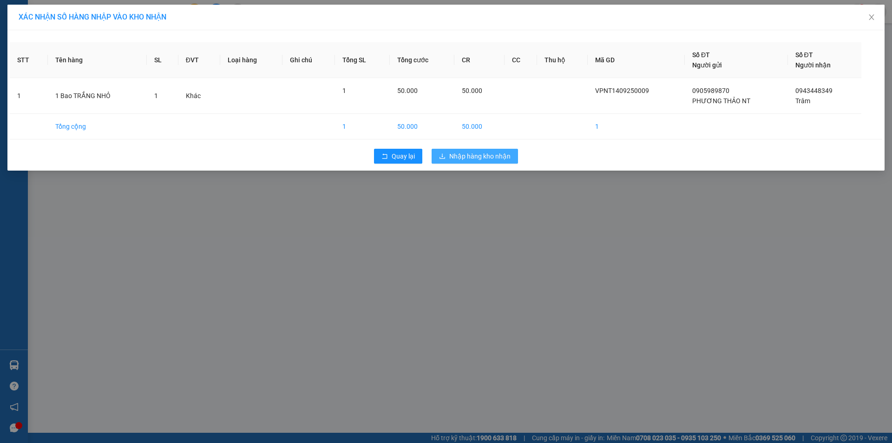
click at [484, 160] on span "Nhập hàng kho nhận" at bounding box center [479, 156] width 61 height 10
